Goal: Register for event/course

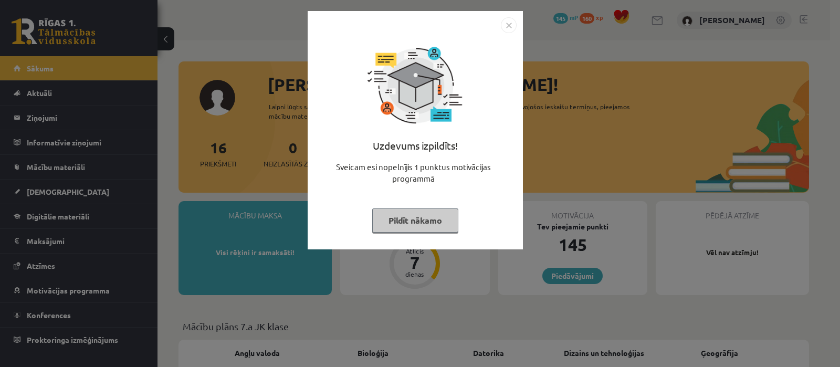
click at [427, 232] on div "Uzdevums izpildīts! Sveicam esi nopelnījis 1 punktus motivācijas programmā Pild…" at bounding box center [415, 138] width 203 height 210
click at [420, 225] on button "Pildīt nākamo" at bounding box center [415, 220] width 86 height 24
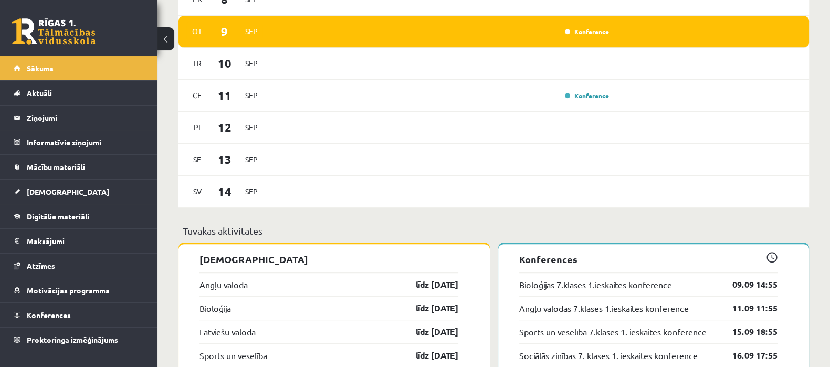
scroll to position [838, 0]
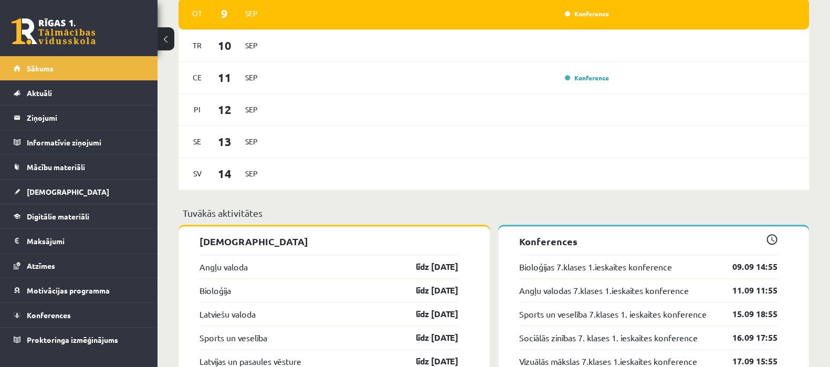
click at [652, 17] on div "[DATE] Konference" at bounding box center [493, 14] width 630 height 32
drag, startPoint x: 592, startPoint y: 23, endPoint x: 593, endPoint y: 14, distance: 8.5
click at [593, 14] on div "[DATE] Konference" at bounding box center [493, 14] width 630 height 32
click at [593, 14] on link "Konference" at bounding box center [587, 13] width 44 height 8
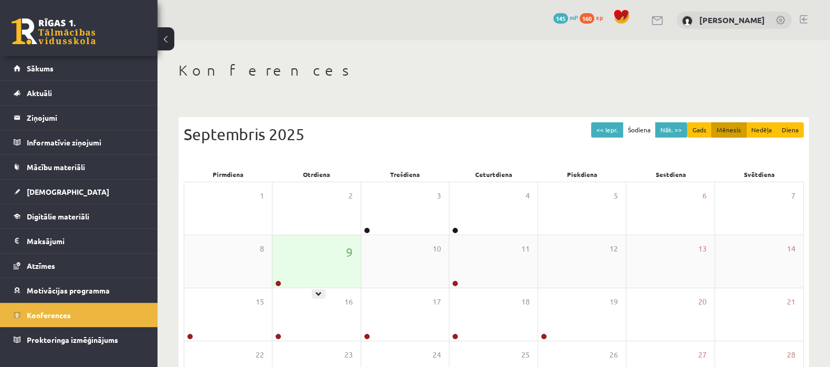
click at [299, 274] on div "9" at bounding box center [316, 261] width 88 height 52
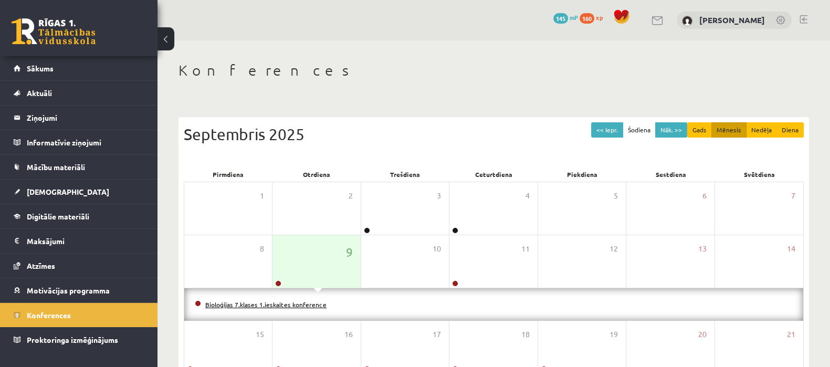
click at [270, 303] on link "Bioloģijas 7.klases 1.ieskaites konference" at bounding box center [265, 304] width 121 height 8
